Goal: Go to known website: Access a specific website the user already knows

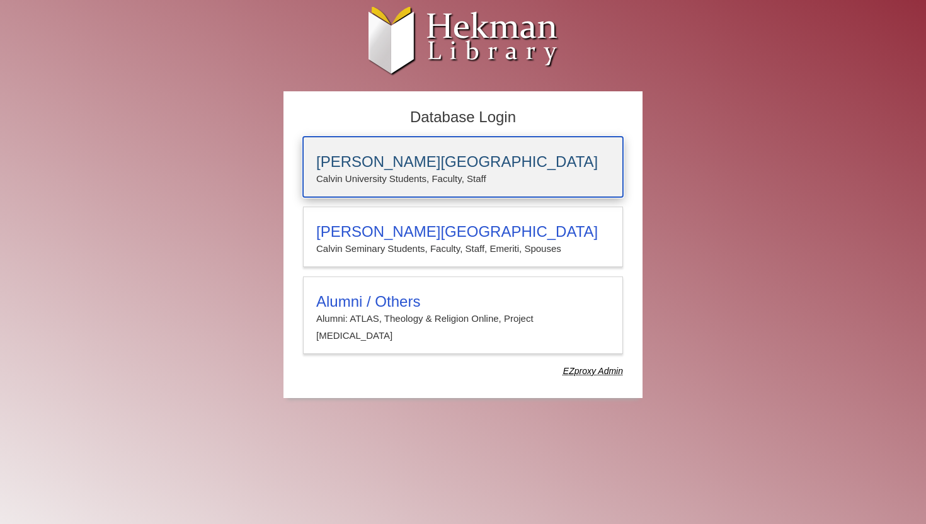
click at [445, 146] on div "[PERSON_NAME][GEOGRAPHIC_DATA] [PERSON_NAME] University Students, Faculty, Staff" at bounding box center [463, 167] width 320 height 60
click at [360, 166] on h3 "[PERSON_NAME][GEOGRAPHIC_DATA]" at bounding box center [463, 162] width 294 height 18
